Goal: Task Accomplishment & Management: Manage account settings

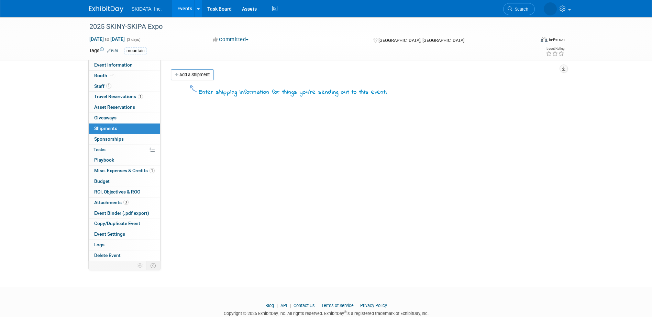
click at [182, 4] on link "Events" at bounding box center [184, 8] width 25 height 17
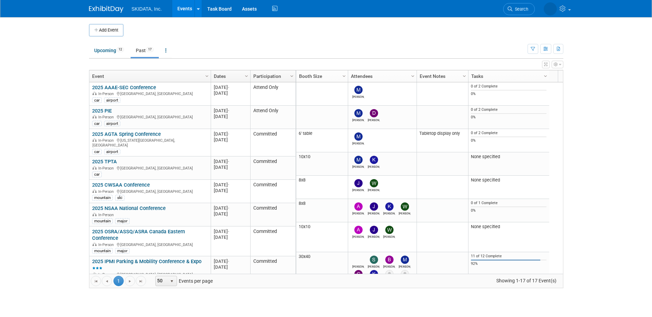
click at [140, 48] on link "Past 17" at bounding box center [145, 50] width 28 height 13
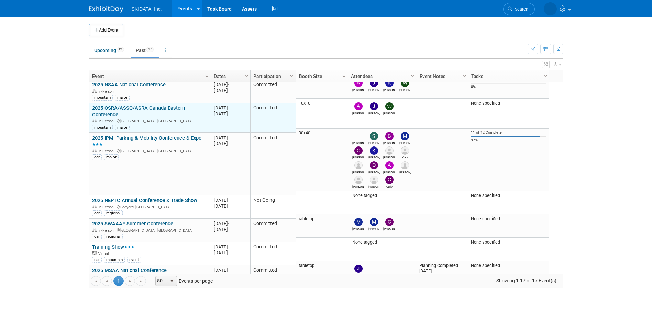
scroll to position [165, 0]
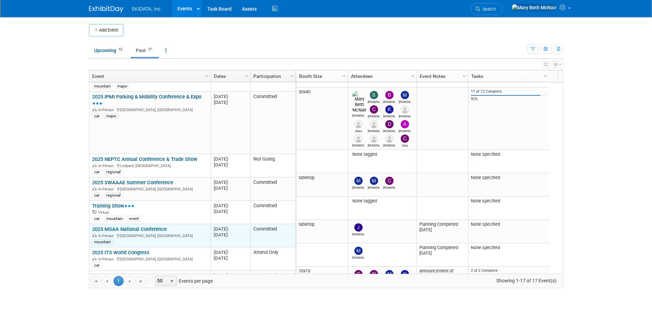
click at [139, 226] on link "2025 MSAA National Conference" at bounding box center [129, 229] width 75 height 6
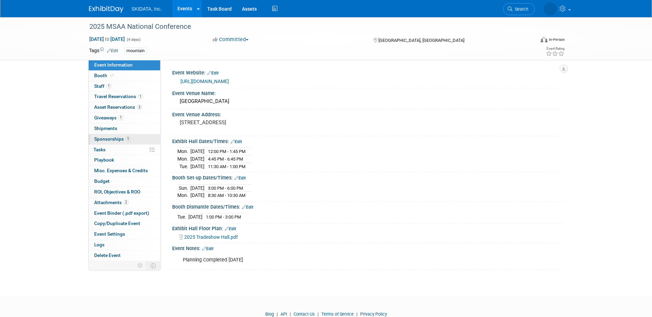
click at [106, 137] on span "Sponsorships 1" at bounding box center [112, 138] width 36 height 5
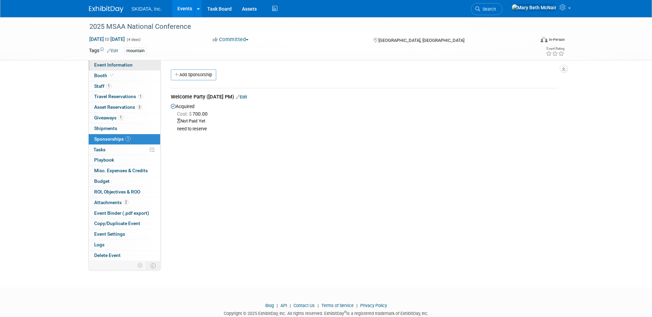
click at [111, 63] on span "Event Information" at bounding box center [113, 64] width 38 height 5
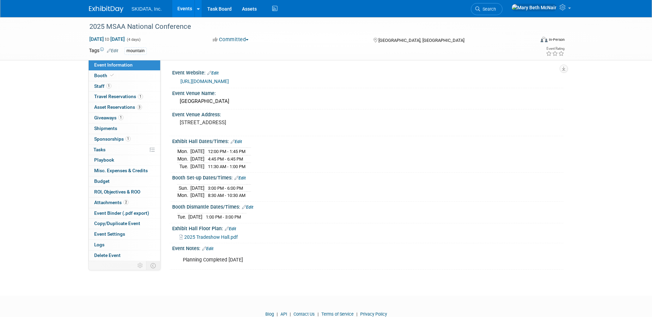
click at [223, 81] on link "[URL][DOMAIN_NAME]" at bounding box center [204, 81] width 48 height 5
click at [105, 142] on link "1 Sponsorships 1" at bounding box center [124, 139] width 71 height 10
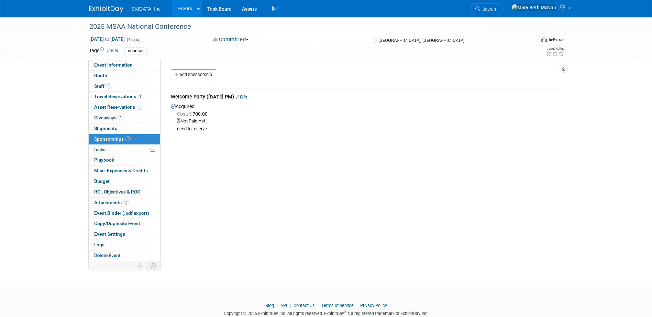
click at [247, 97] on link "Edit" at bounding box center [241, 96] width 11 height 5
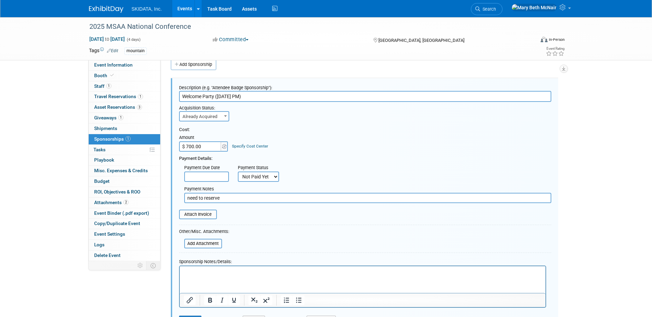
click at [207, 148] on input "$ 700.00" at bounding box center [200, 147] width 43 height 10
type input "$ 400.00"
click at [245, 179] on select "Not Paid Yet Partially Paid Paid in Full" at bounding box center [258, 177] width 41 height 10
select select "1"
click at [238, 172] on select "Not Paid Yet Partially Paid Paid in Full" at bounding box center [258, 177] width 41 height 10
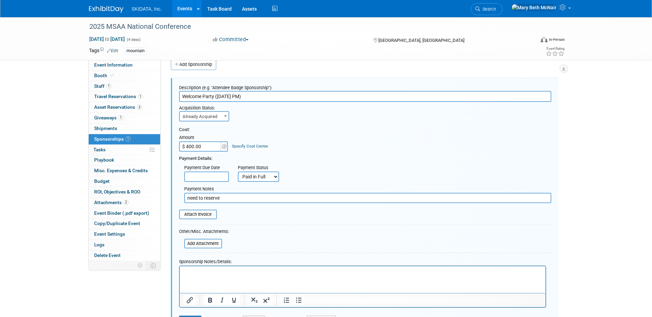
click at [204, 179] on body "SKIDATA, Inc. Events Add Event Bulk Upload Events Shareable Event Boards Recent…" at bounding box center [326, 148] width 652 height 317
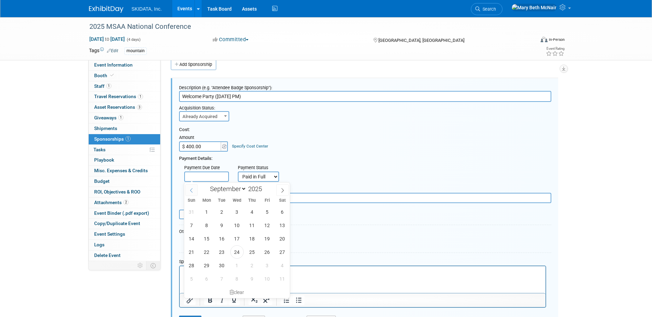
click at [190, 192] on icon at bounding box center [191, 190] width 5 height 5
select select "6"
click at [219, 265] on span "29" at bounding box center [221, 265] width 13 height 13
type input "Jul 29, 2025"
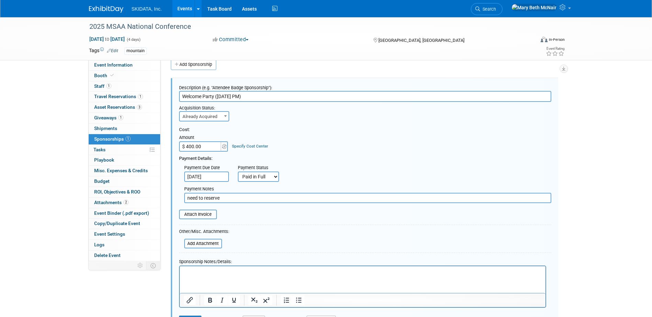
click at [212, 120] on span "Already Acquired" at bounding box center [204, 117] width 49 height 10
drag, startPoint x: 246, startPoint y: 97, endPoint x: 121, endPoint y: 97, distance: 125.4
click at [121, 97] on div "Event Information Event Info Booth Booth 1 Staff 1 Staff 1 Travel Reservations …" at bounding box center [326, 170] width 484 height 327
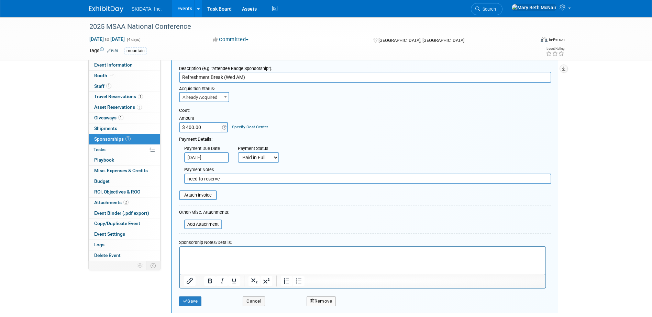
scroll to position [45, 0]
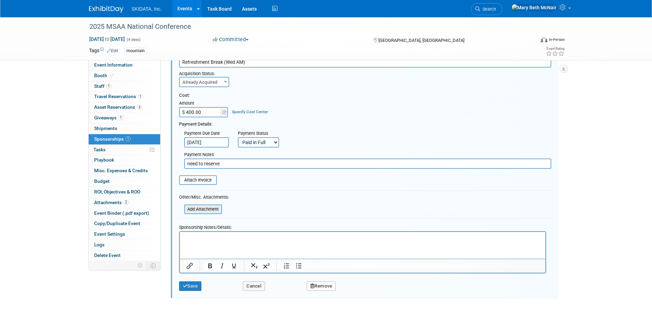
type input "Refreshment Break (Wed AM)"
click at [210, 206] on input "file" at bounding box center [180, 209] width 82 height 8
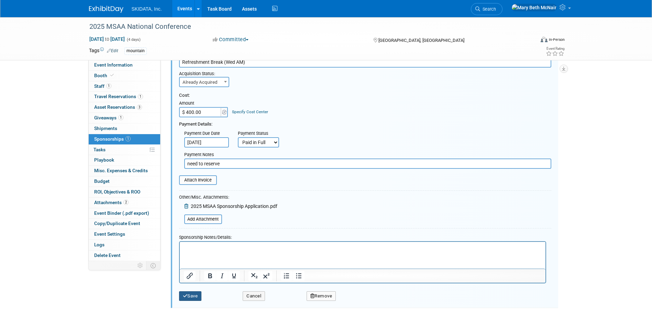
click at [195, 299] on button "Save" at bounding box center [190, 297] width 23 height 10
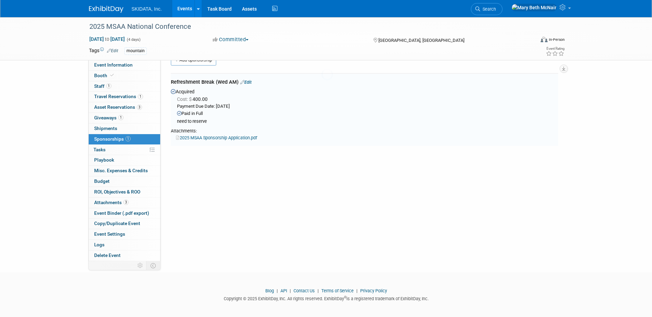
scroll to position [10, 0]
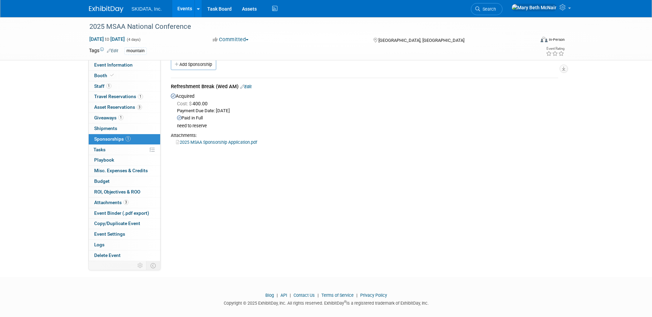
click at [182, 9] on link "Events" at bounding box center [184, 8] width 25 height 17
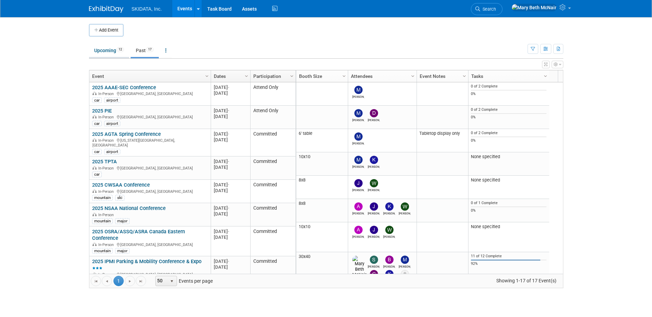
click at [104, 52] on link "Upcoming 12" at bounding box center [109, 50] width 40 height 13
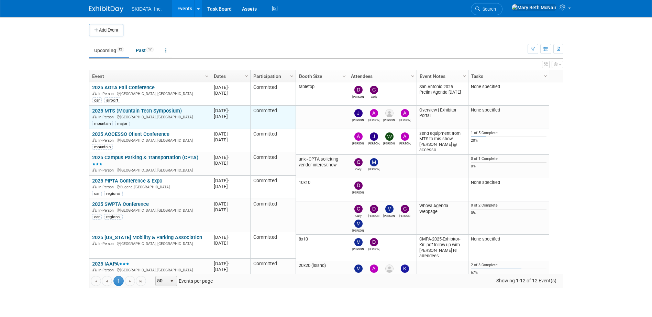
click at [161, 110] on link "2025 MTS (Mountain Tech Symposium)" at bounding box center [137, 111] width 90 height 6
